Goal: Task Accomplishment & Management: Manage account settings

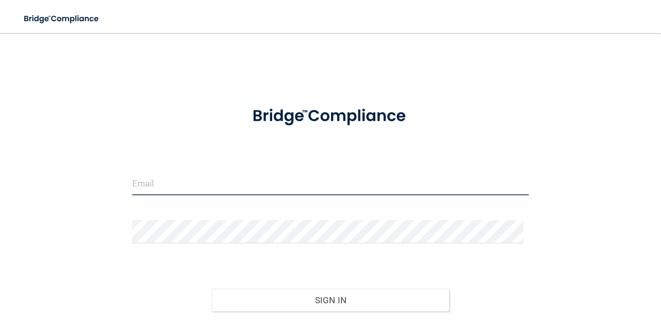
click at [238, 179] on input "email" at bounding box center [330, 183] width 396 height 23
type input "[EMAIL_ADDRESS][DOMAIN_NAME]"
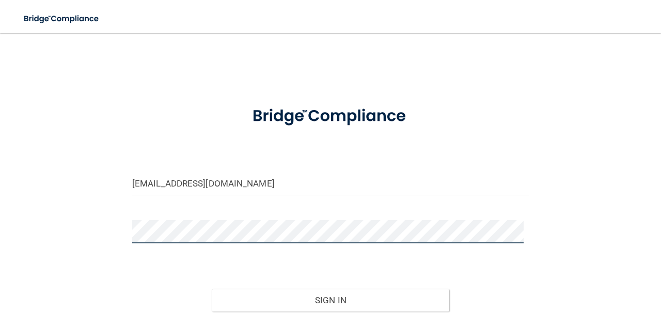
scroll to position [77, 0]
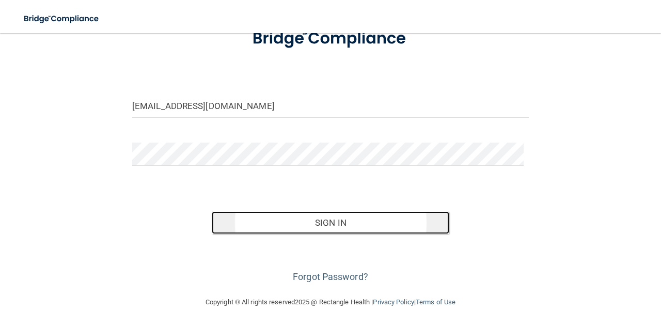
click at [277, 219] on button "Sign In" at bounding box center [331, 222] width 238 height 23
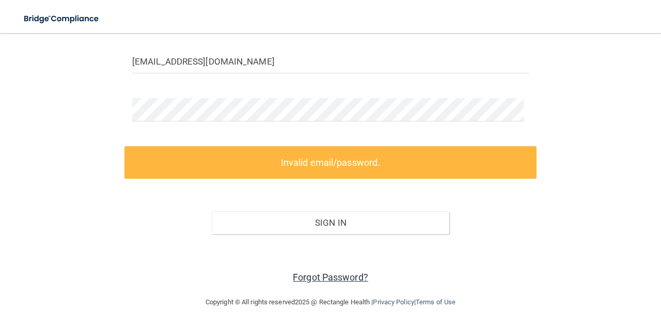
click at [316, 275] on link "Forgot Password?" at bounding box center [330, 277] width 75 height 11
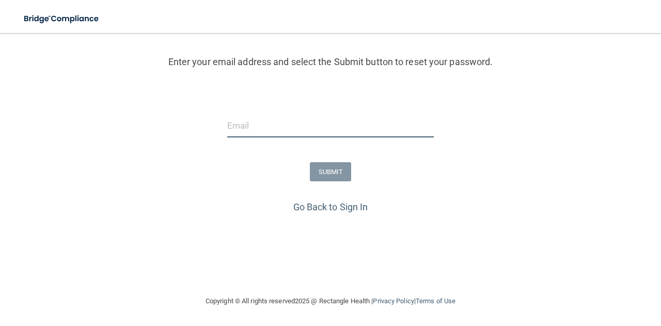
click at [291, 120] on input "email" at bounding box center [330, 125] width 206 height 23
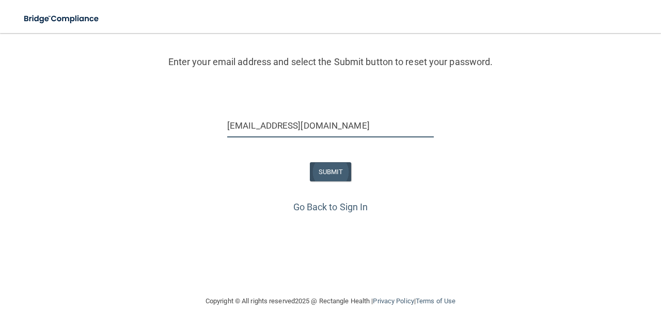
type input "gsgill08@gmail.com"
click at [324, 170] on button "SUBMIT" at bounding box center [331, 171] width 42 height 19
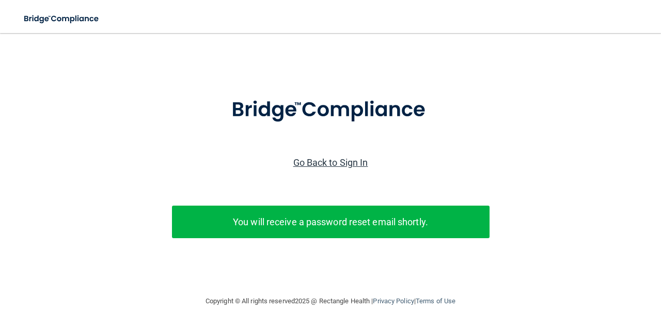
click at [306, 157] on link "Go Back to Sign In" at bounding box center [330, 162] width 75 height 11
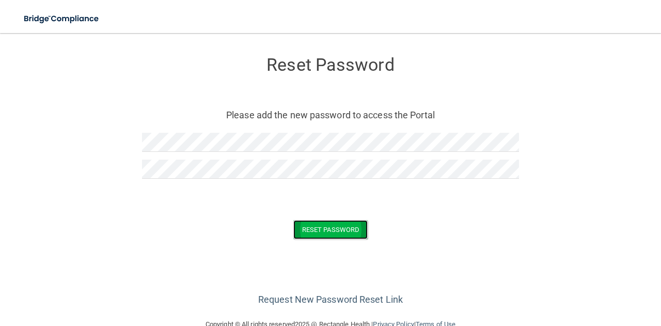
click at [297, 222] on button "Reset Password" at bounding box center [330, 229] width 74 height 19
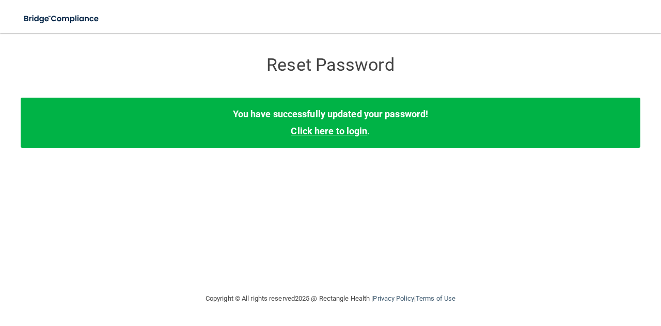
click at [329, 133] on link "Click here to login" at bounding box center [329, 130] width 76 height 11
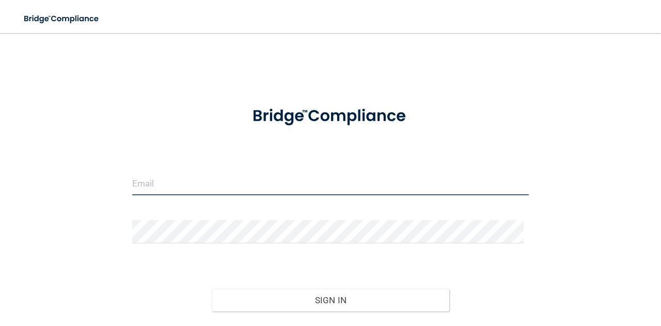
click at [269, 187] on input "email" at bounding box center [330, 183] width 396 height 23
type input "[EMAIL_ADDRESS][DOMAIN_NAME]"
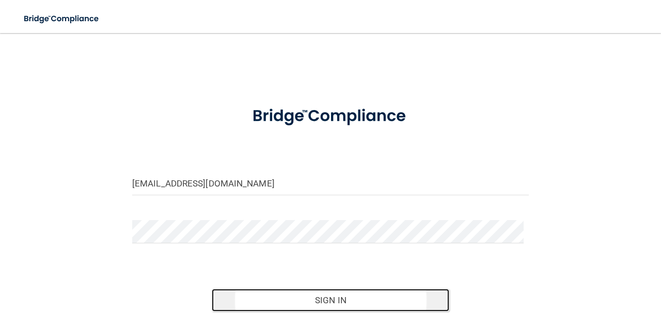
click at [281, 298] on button "Sign In" at bounding box center [331, 300] width 238 height 23
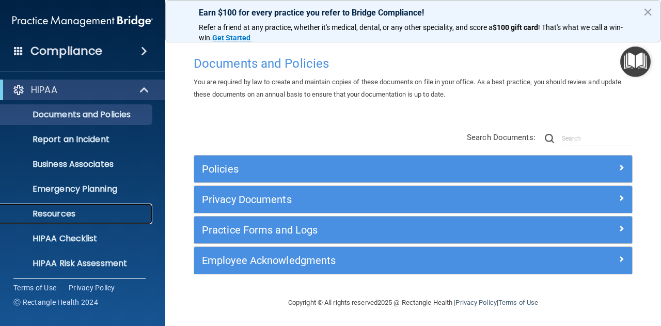
click at [98, 209] on p "Resources" at bounding box center [77, 214] width 141 height 10
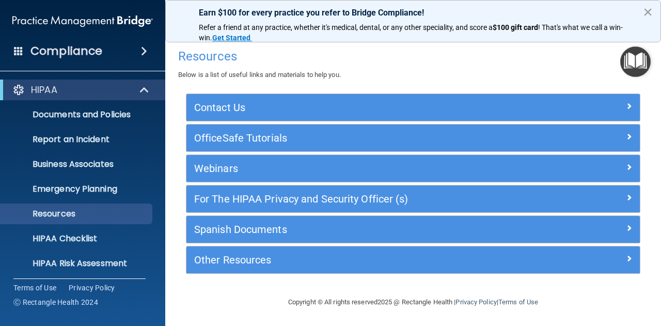
click at [652, 9] on button "×" at bounding box center [648, 12] width 10 height 17
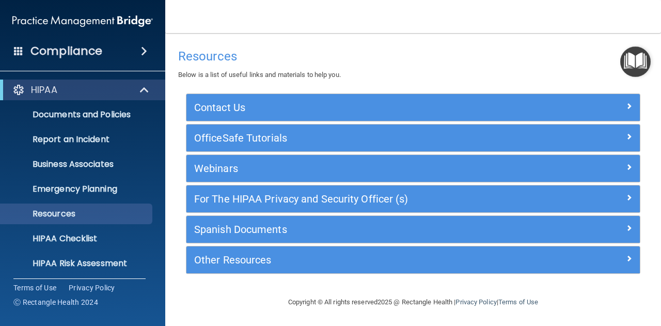
click at [115, 55] on div "Compliance" at bounding box center [82, 51] width 165 height 23
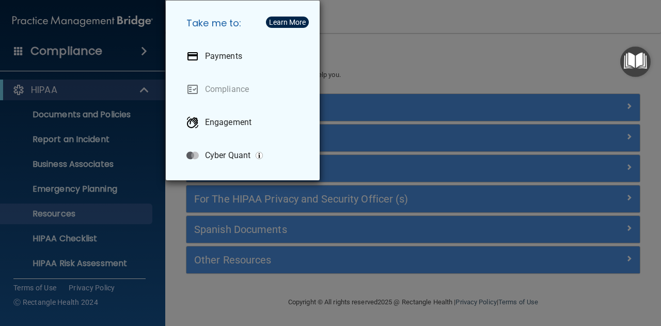
click at [419, 65] on div "Take me to: Payments Compliance Engagement Cyber Quant" at bounding box center [330, 163] width 661 height 326
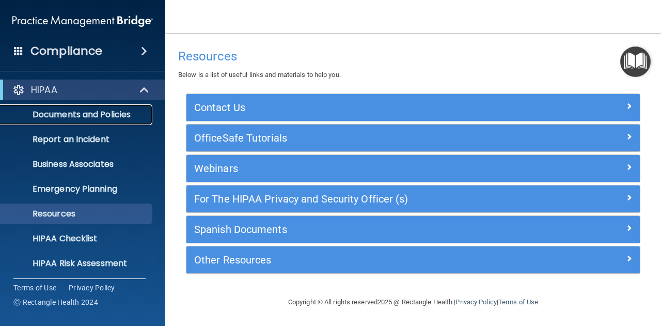
click at [72, 121] on link "Documents and Policies" at bounding box center [71, 114] width 163 height 21
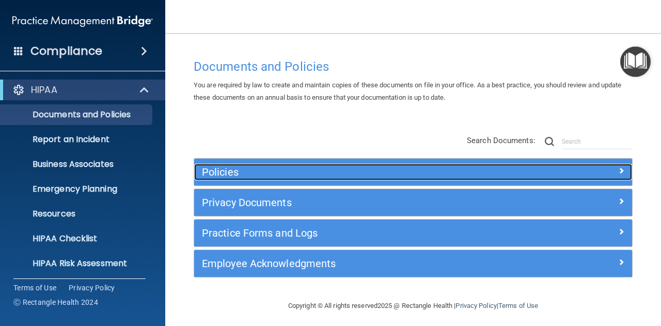
click at [241, 173] on h5 "Policies" at bounding box center [358, 171] width 313 height 11
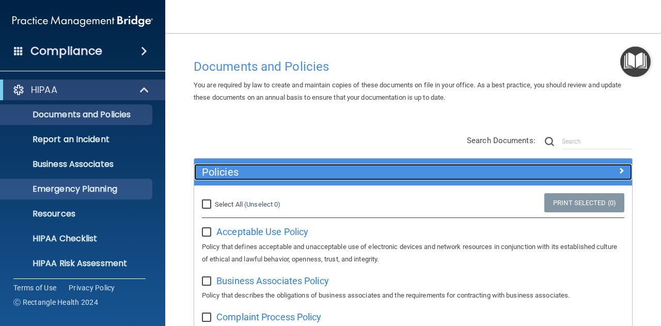
scroll to position [102, 0]
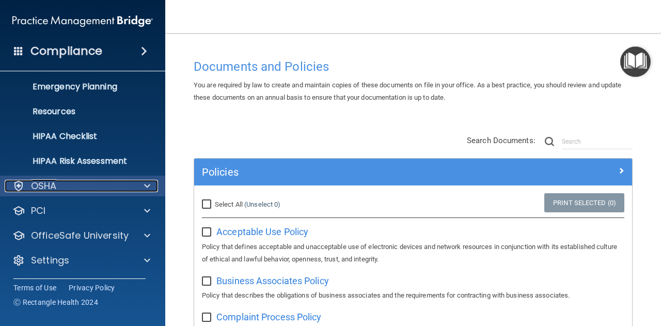
click at [119, 186] on div "OSHA" at bounding box center [69, 186] width 128 height 12
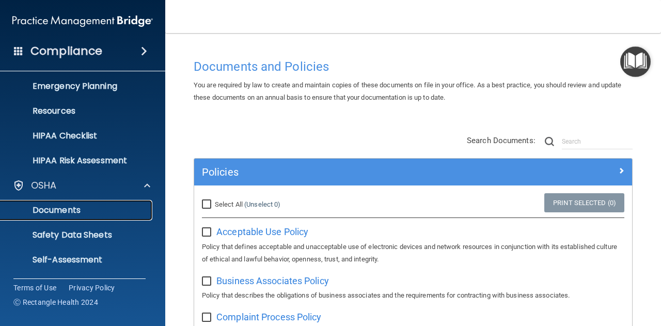
click at [79, 218] on link "Documents" at bounding box center [71, 210] width 163 height 21
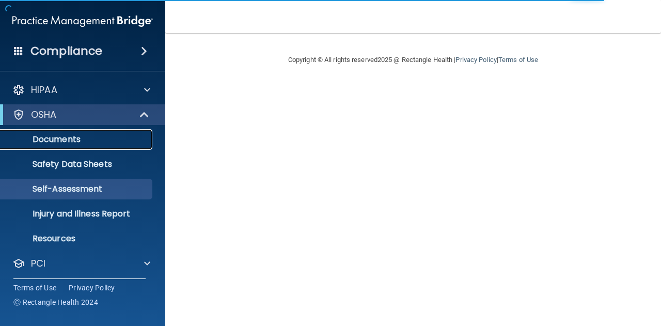
click at [77, 145] on link "Documents" at bounding box center [71, 139] width 163 height 21
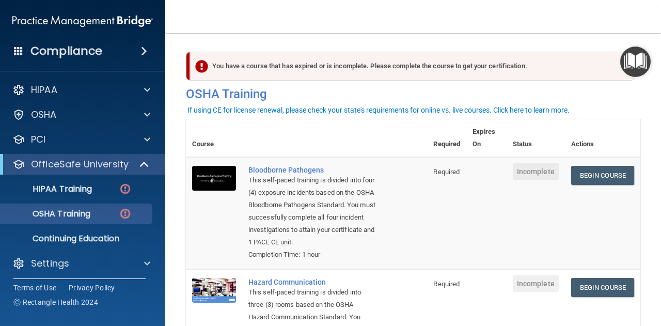
scroll to position [1, 0]
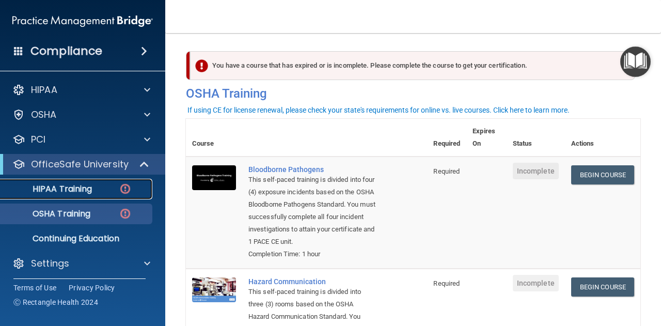
click at [84, 194] on p "HIPAA Training" at bounding box center [49, 189] width 85 height 10
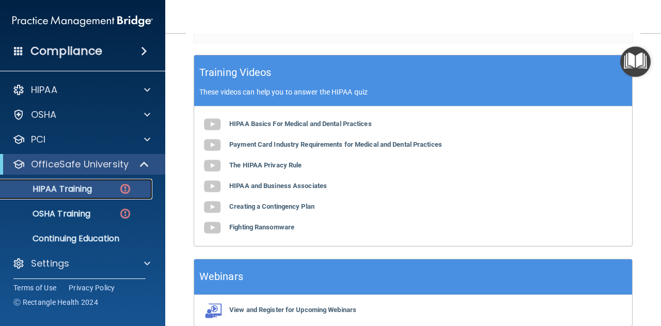
scroll to position [424, 0]
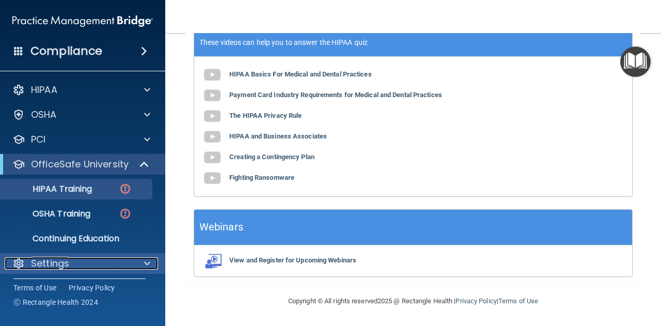
click at [88, 265] on div "Settings" at bounding box center [69, 263] width 128 height 12
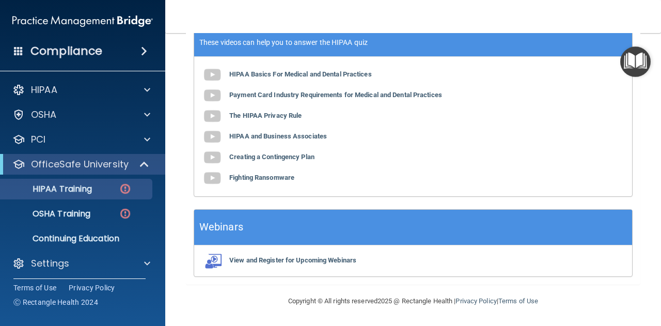
click at [99, 53] on h4 "Compliance" at bounding box center [66, 51] width 72 height 14
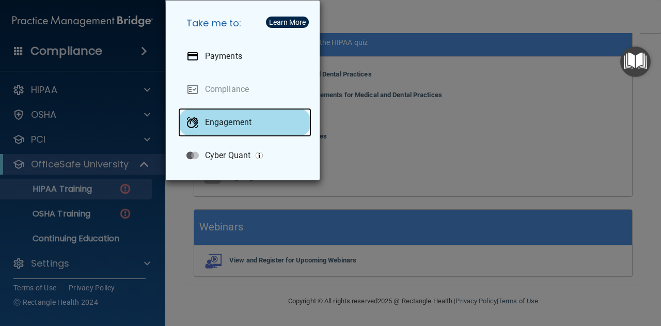
click at [230, 118] on p "Engagement" at bounding box center [228, 122] width 46 height 10
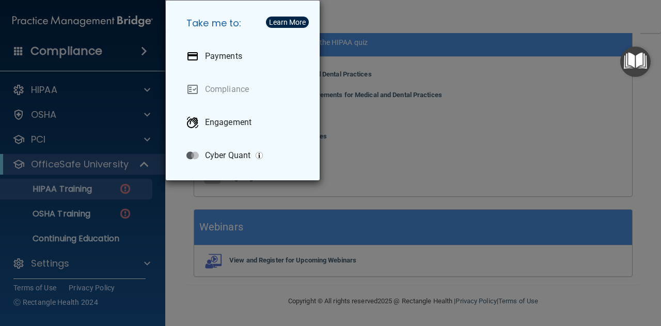
click at [98, 86] on div "Take me to: Payments Compliance Engagement Cyber Quant" at bounding box center [330, 163] width 661 height 326
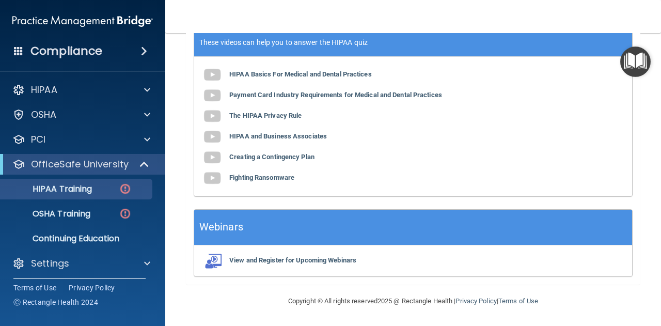
click at [19, 50] on span at bounding box center [18, 50] width 9 height 9
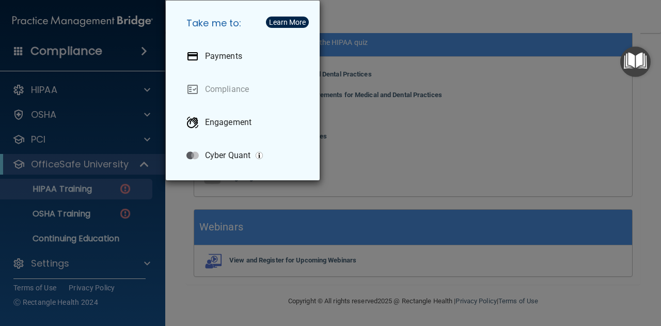
click at [78, 96] on div "Take me to: Payments Compliance Engagement Cyber Quant" at bounding box center [330, 163] width 661 height 326
